Goal: Information Seeking & Learning: Learn about a topic

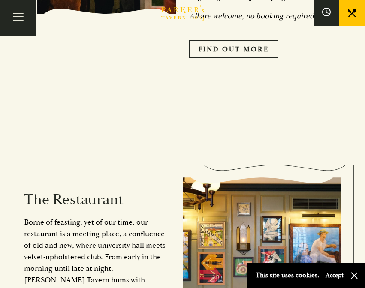
scroll to position [441, 0]
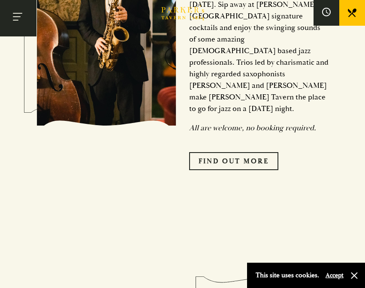
click at [6, 14] on button "Toggle navigation" at bounding box center [18, 18] width 36 height 36
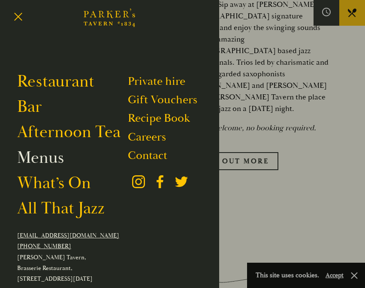
click at [43, 154] on link "Menus" at bounding box center [40, 157] width 47 height 21
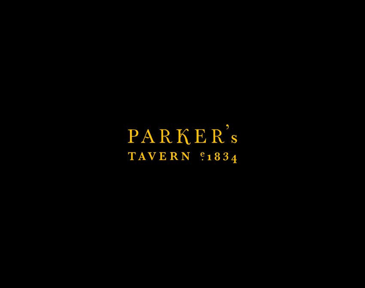
scroll to position [886, 0]
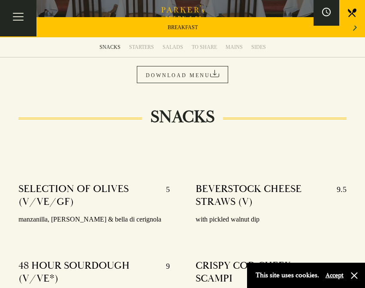
scroll to position [107, 0]
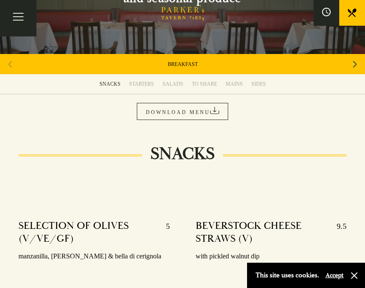
click at [194, 69] on div "BREAKFAST" at bounding box center [182, 64] width 365 height 20
click at [186, 61] on link "BREAKFAST" at bounding box center [183, 64] width 30 height 7
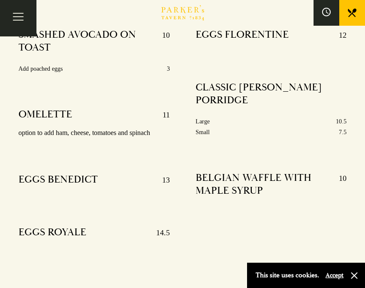
scroll to position [299, 0]
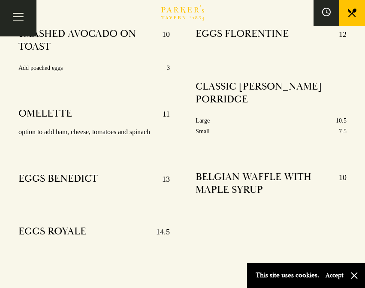
click at [212, 186] on h4 "BELGIAN WAFFLE WITH MAPLE SYRUP" at bounding box center [262, 184] width 135 height 26
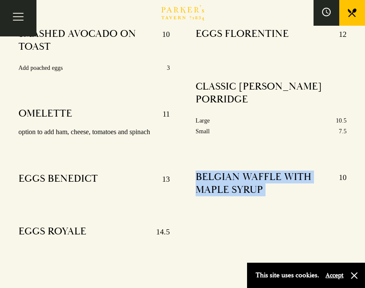
click at [212, 186] on h4 "BELGIAN WAFFLE WITH MAPLE SYRUP" at bounding box center [262, 184] width 135 height 26
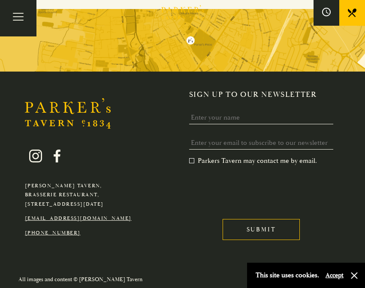
scroll to position [1464, 0]
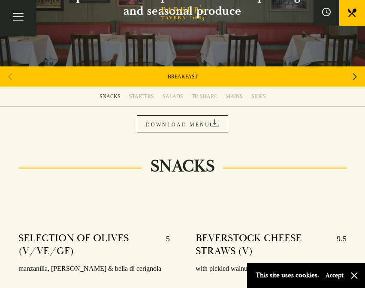
scroll to position [84, 0]
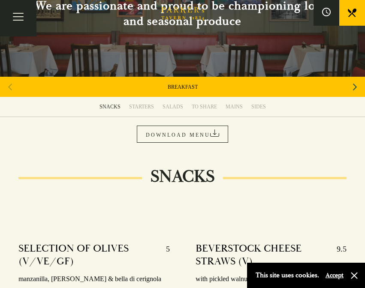
click at [190, 88] on link "BREAKFAST" at bounding box center [183, 87] width 30 height 7
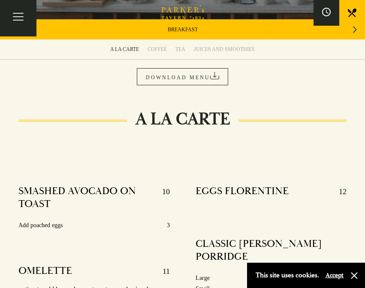
scroll to position [152, 0]
